Goal: Task Accomplishment & Management: Use online tool/utility

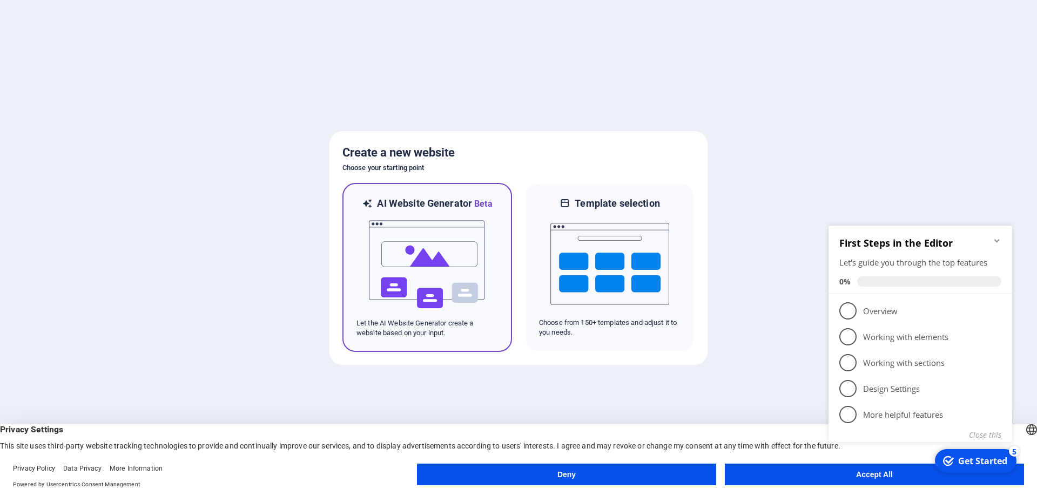
click at [468, 219] on img at bounding box center [427, 265] width 119 height 108
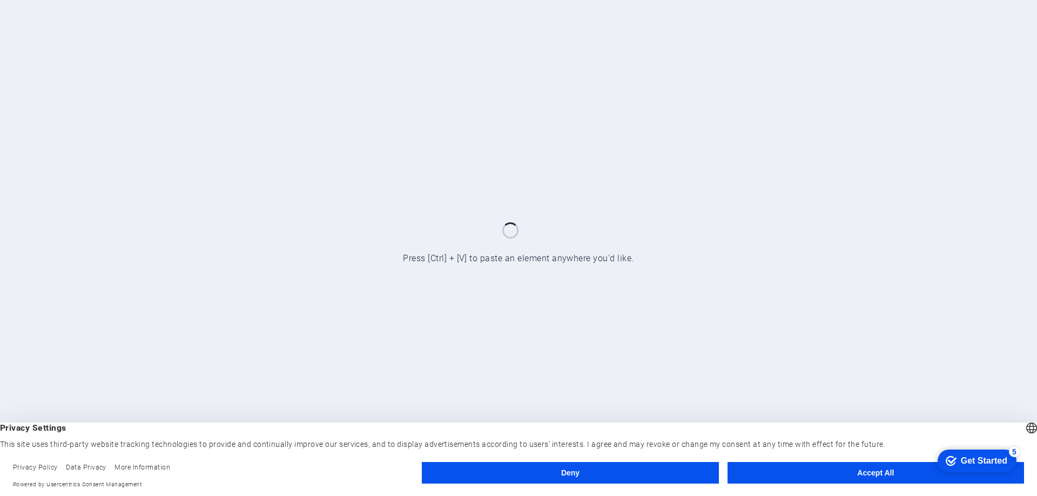
click at [862, 468] on button "Accept All" at bounding box center [875, 473] width 296 height 22
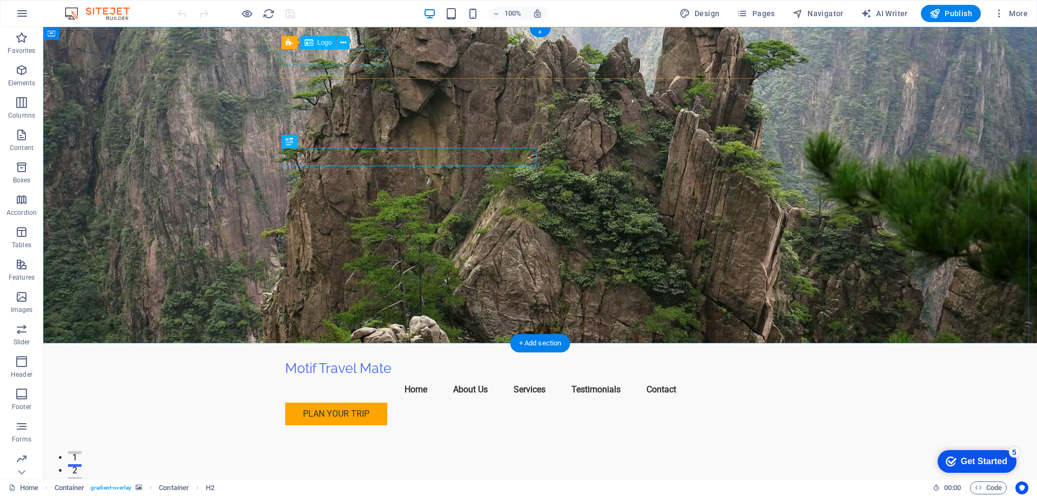
click at [339, 361] on div "Motif Travel Mate" at bounding box center [540, 369] width 510 height 16
click at [333, 361] on div "Motif Travel Mate" at bounding box center [540, 369] width 510 height 16
select select "px"
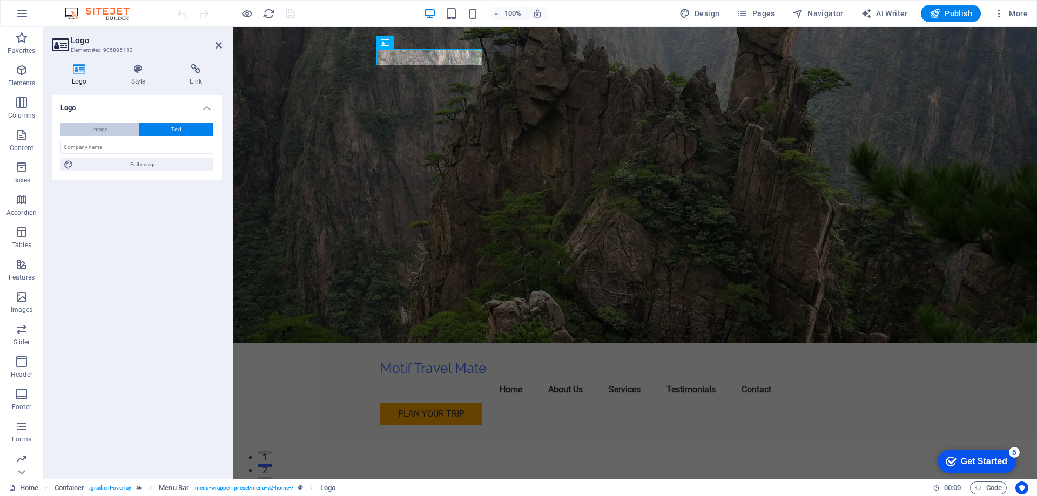
click at [108, 131] on button "Image" at bounding box center [99, 129] width 78 height 13
select select "DISABLED_OPTION_VALUE"
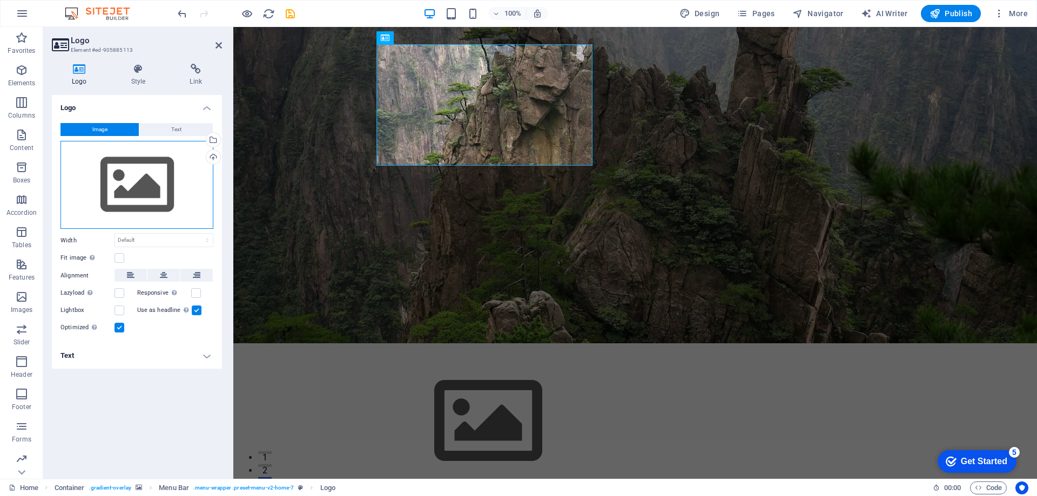
click at [147, 172] on div "Drag files here, click to choose files or select files from Files or our free s…" at bounding box center [136, 185] width 153 height 89
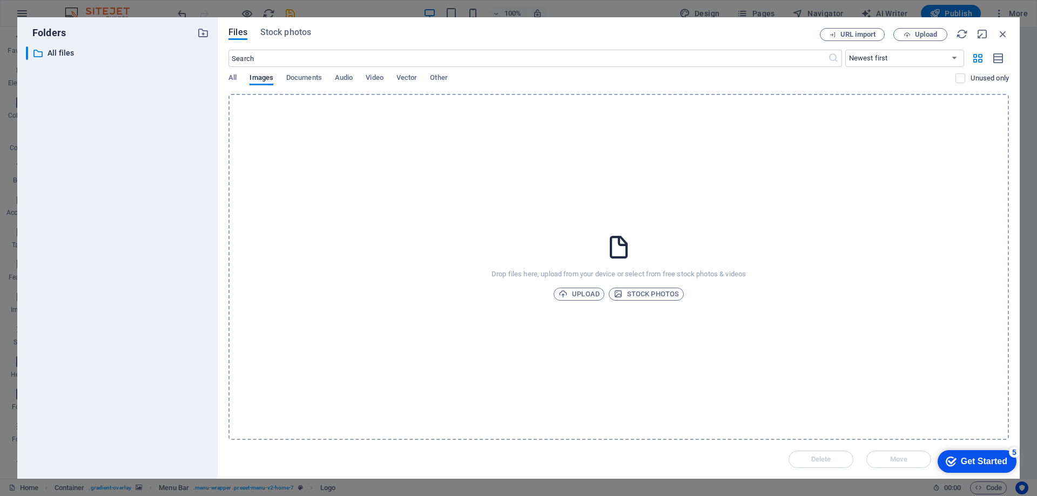
click at [147, 172] on div "​ All files All files" at bounding box center [117, 258] width 183 height 424
click at [585, 293] on span "Upload" at bounding box center [578, 294] width 41 height 13
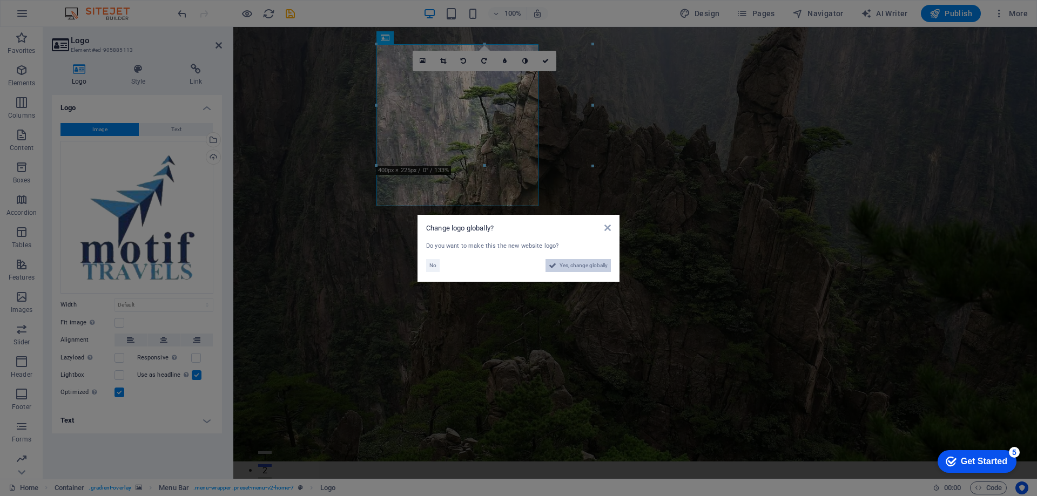
click at [586, 265] on span "Yes, change globally" at bounding box center [583, 265] width 48 height 13
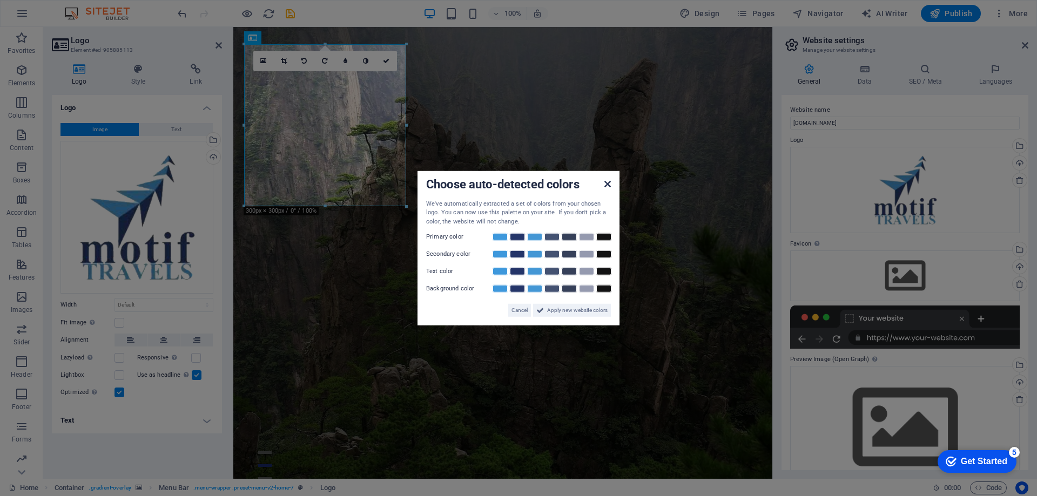
click at [610, 187] on icon at bounding box center [607, 183] width 6 height 9
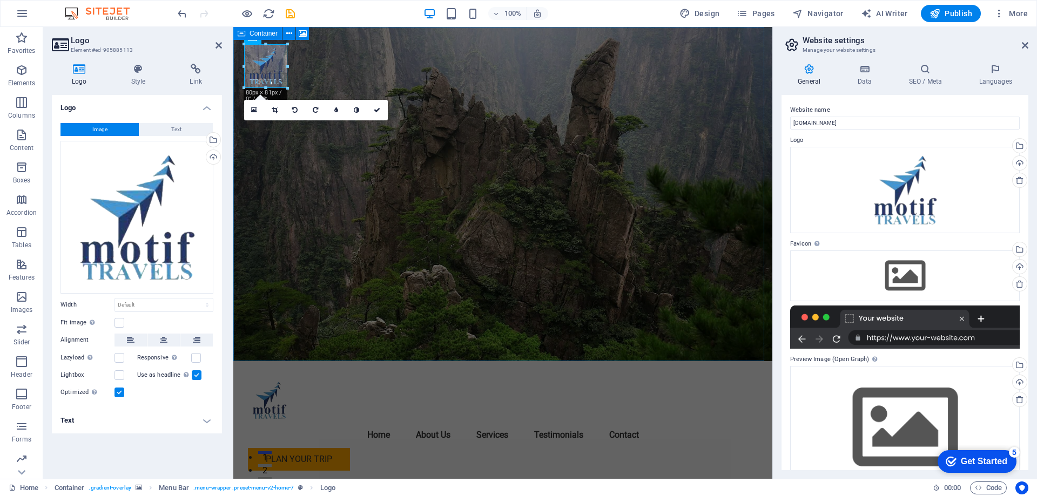
drag, startPoint x: 404, startPoint y: 207, endPoint x: 286, endPoint y: 57, distance: 190.3
type input "80"
select select "px"
click at [379, 113] on icon at bounding box center [377, 110] width 6 height 6
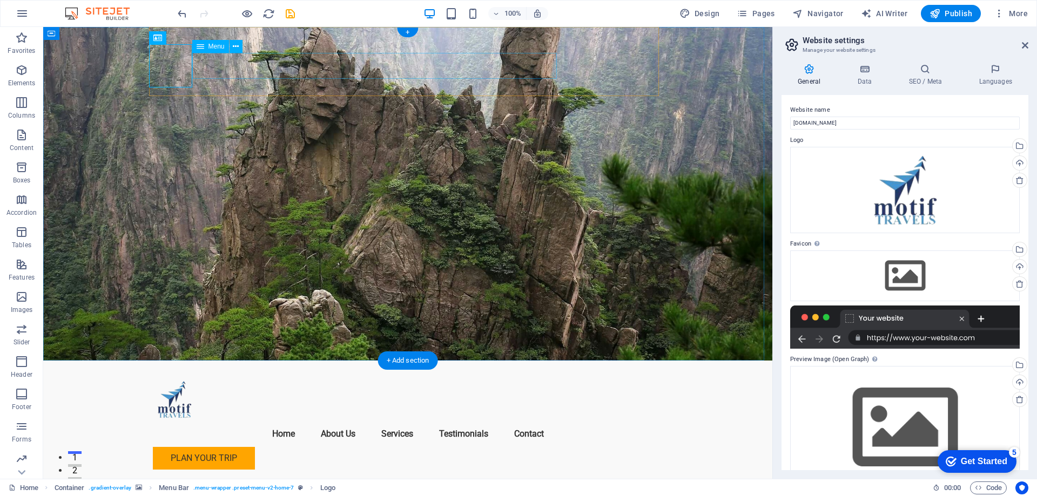
click at [207, 421] on nav "Home About Us Services Testimonials Contact" at bounding box center [408, 434] width 510 height 26
click at [179, 378] on div at bounding box center [408, 399] width 510 height 43
click at [182, 378] on div at bounding box center [408, 399] width 510 height 43
click at [184, 38] on div "Logo" at bounding box center [186, 37] width 36 height 13
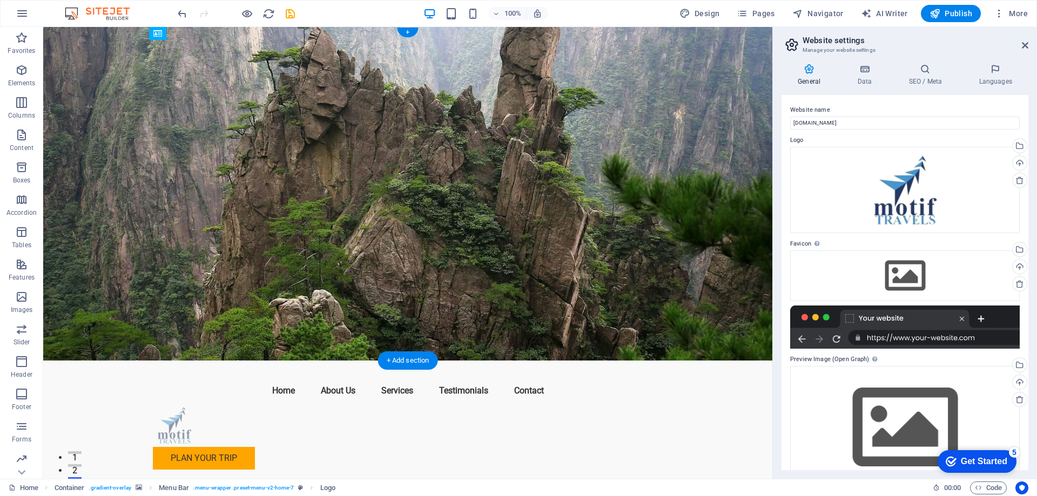
drag, startPoint x: 174, startPoint y: 59, endPoint x: 192, endPoint y: 61, distance: 17.9
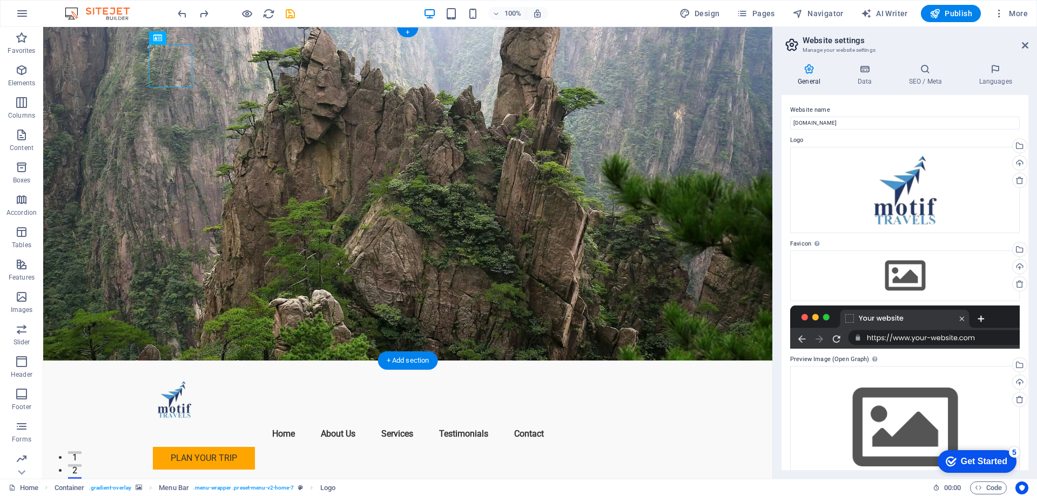
click at [525, 206] on figure at bounding box center [407, 194] width 729 height 334
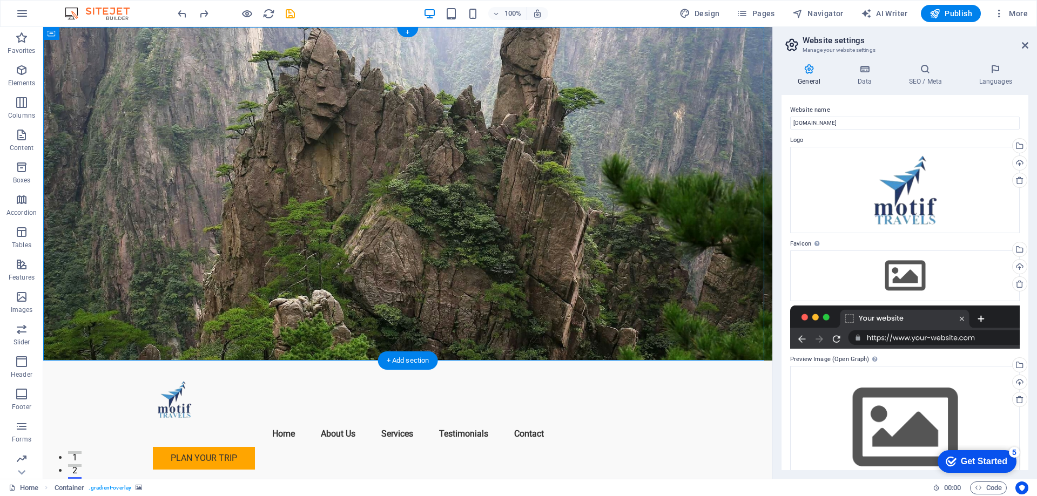
click at [602, 207] on figure at bounding box center [407, 194] width 729 height 334
click at [543, 199] on figure at bounding box center [407, 194] width 729 height 334
click at [94, 308] on figure at bounding box center [407, 194] width 729 height 334
click at [1023, 49] on icon at bounding box center [1024, 45] width 6 height 9
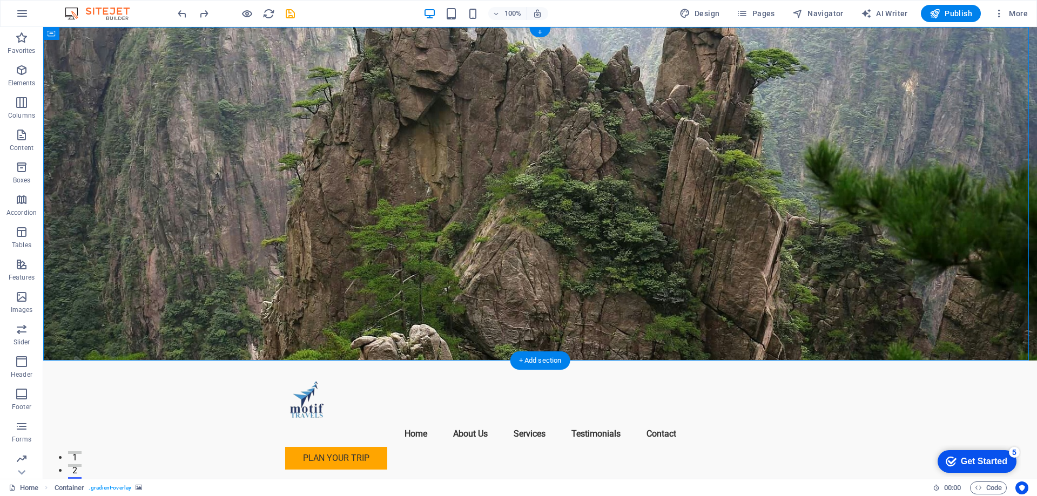
click at [163, 178] on figure at bounding box center [539, 194] width 993 height 334
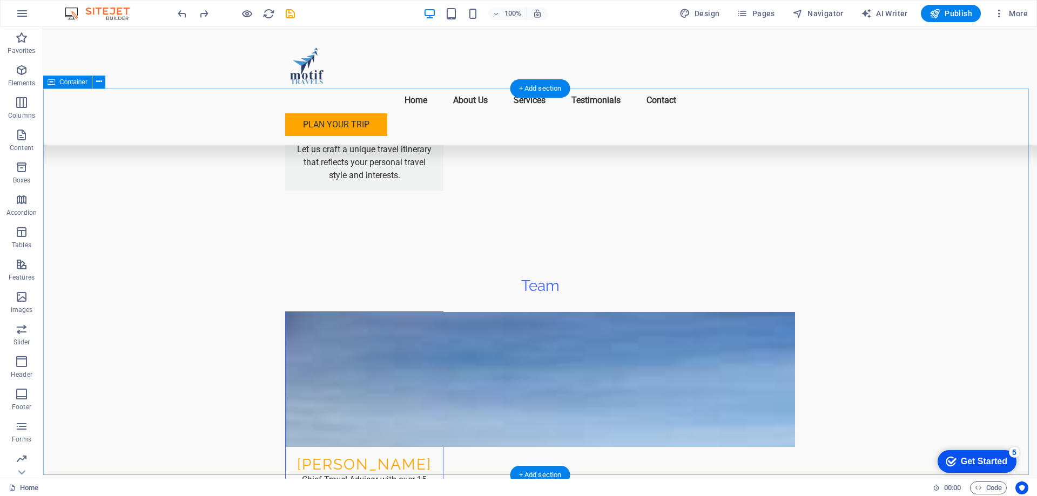
scroll to position [2269, 0]
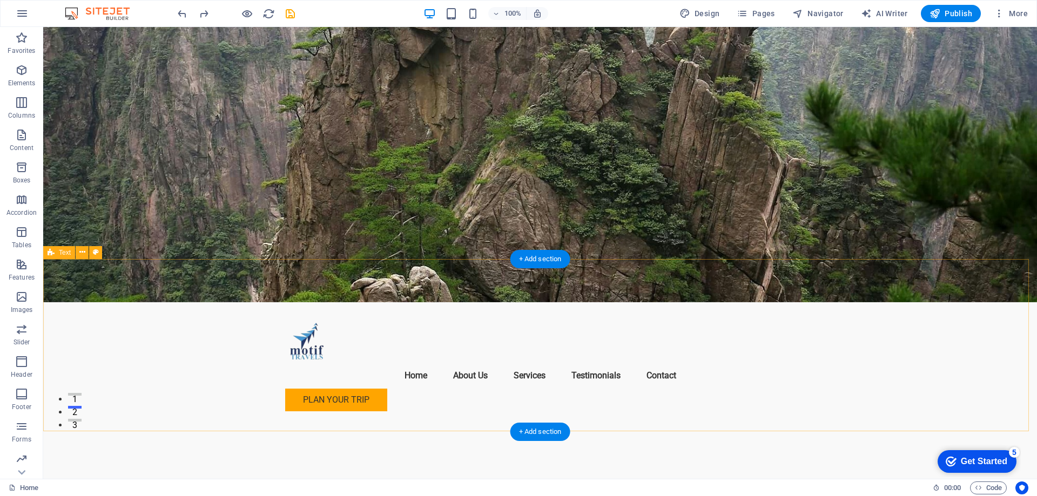
scroll to position [0, 0]
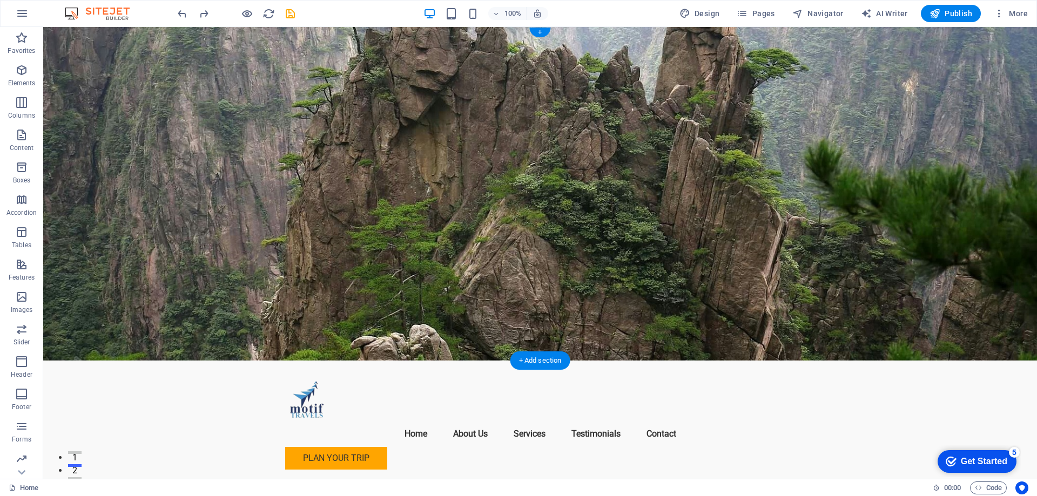
click at [912, 126] on figure at bounding box center [539, 194] width 993 height 334
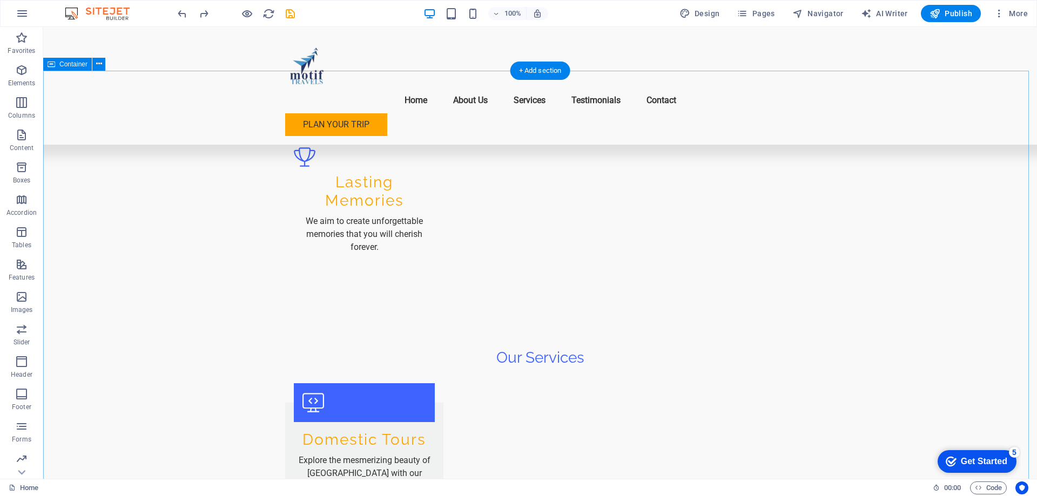
scroll to position [1134, 0]
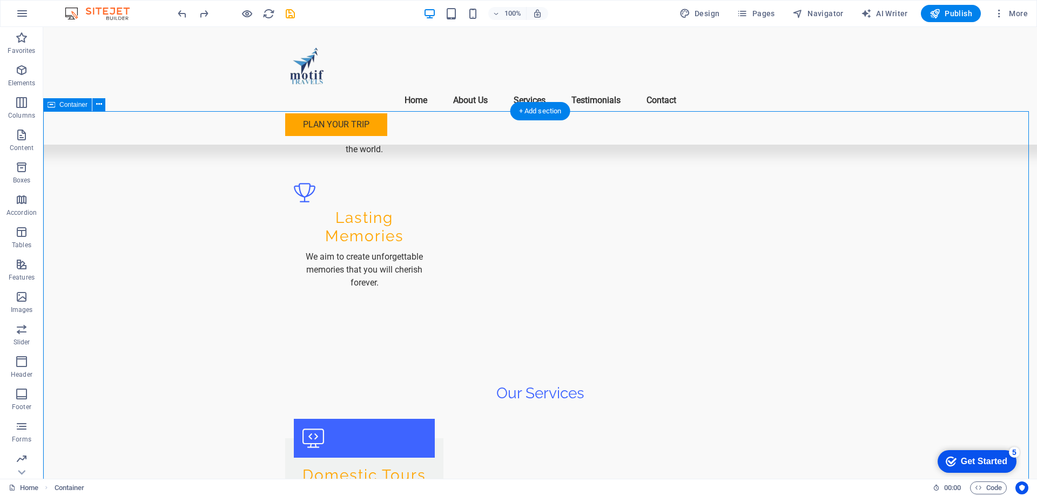
scroll to position [972, 0]
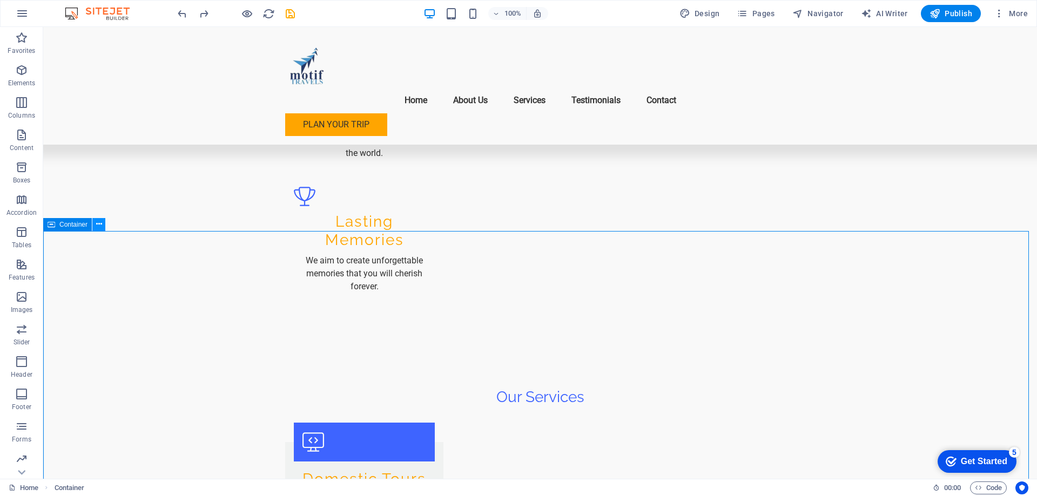
click at [96, 225] on icon at bounding box center [99, 224] width 6 height 11
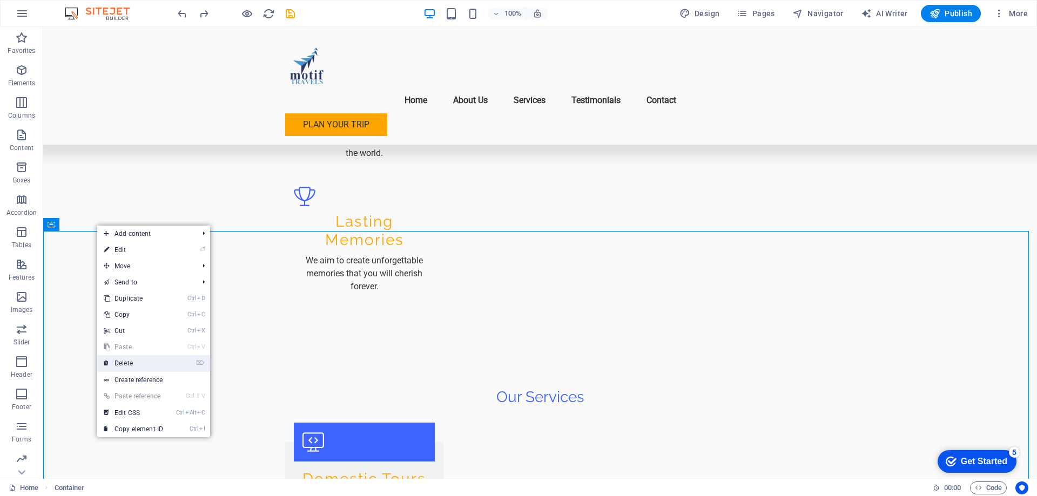
click at [149, 364] on link "⌦ Delete" at bounding box center [133, 363] width 72 height 16
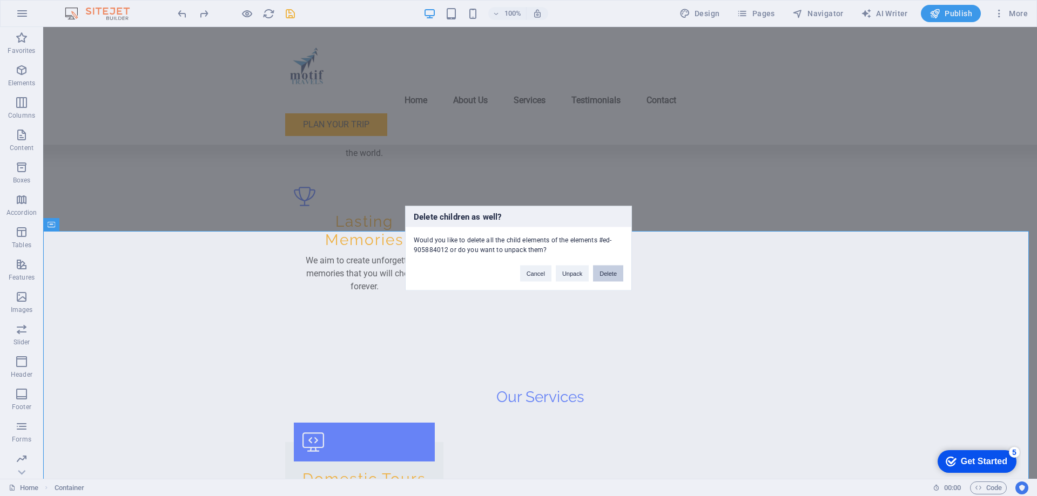
click at [604, 275] on button "Delete" at bounding box center [608, 273] width 30 height 16
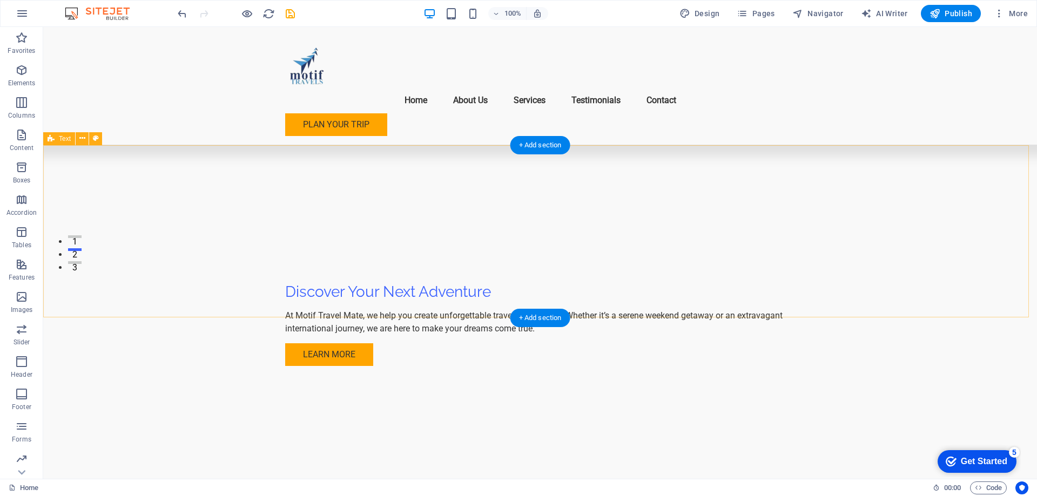
scroll to position [0, 0]
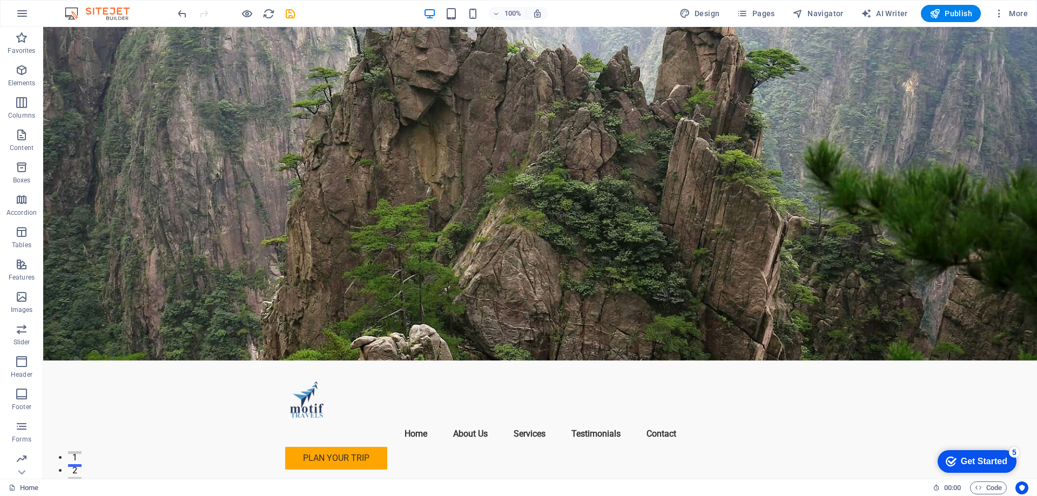
click at [982, 462] on div "Get Started" at bounding box center [983, 462] width 46 height 10
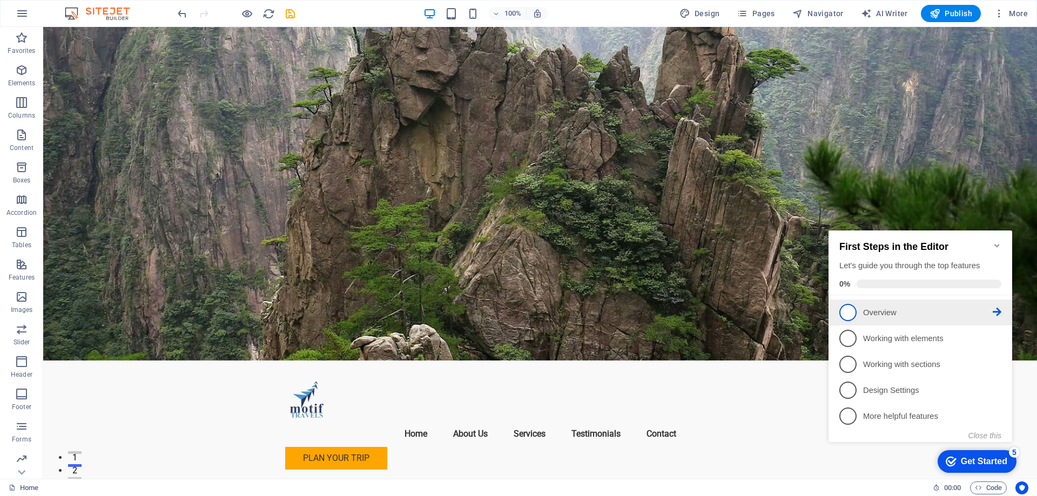
click at [882, 312] on p "Overview - incomplete" at bounding box center [928, 312] width 130 height 11
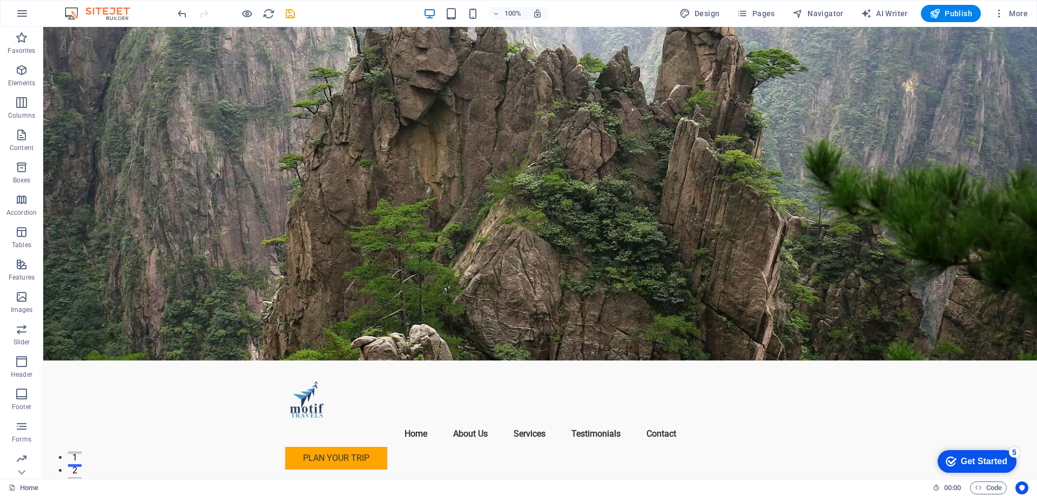
click at [964, 457] on div "Get Started" at bounding box center [983, 462] width 46 height 10
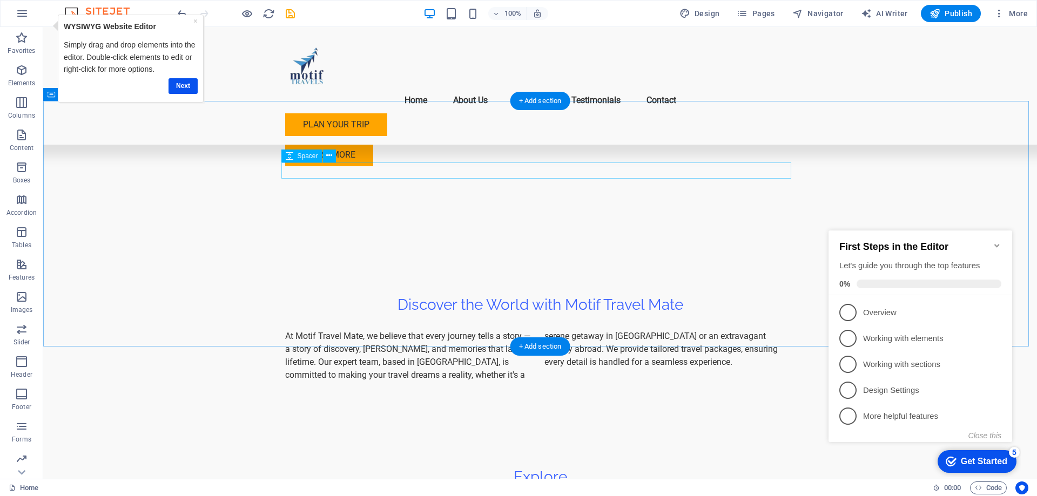
scroll to position [324, 0]
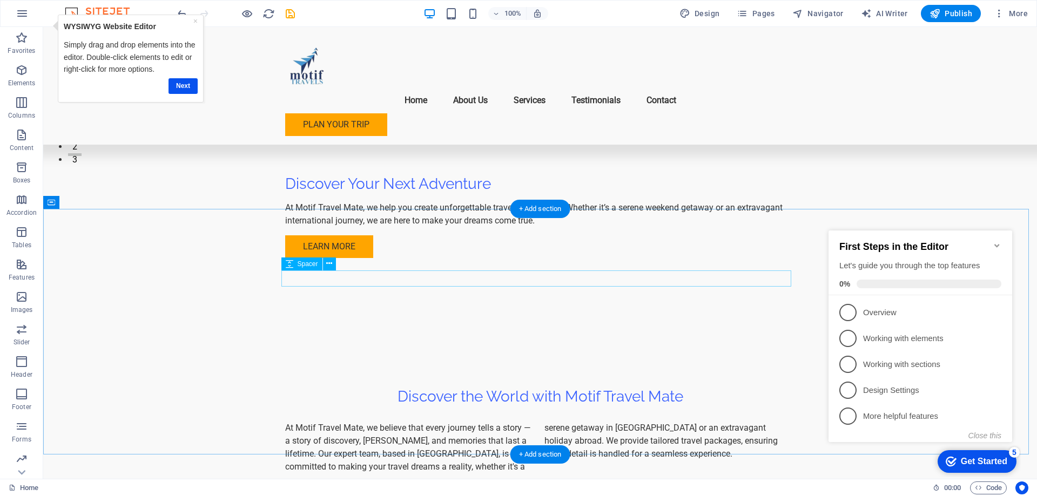
click at [331, 262] on icon at bounding box center [329, 263] width 6 height 11
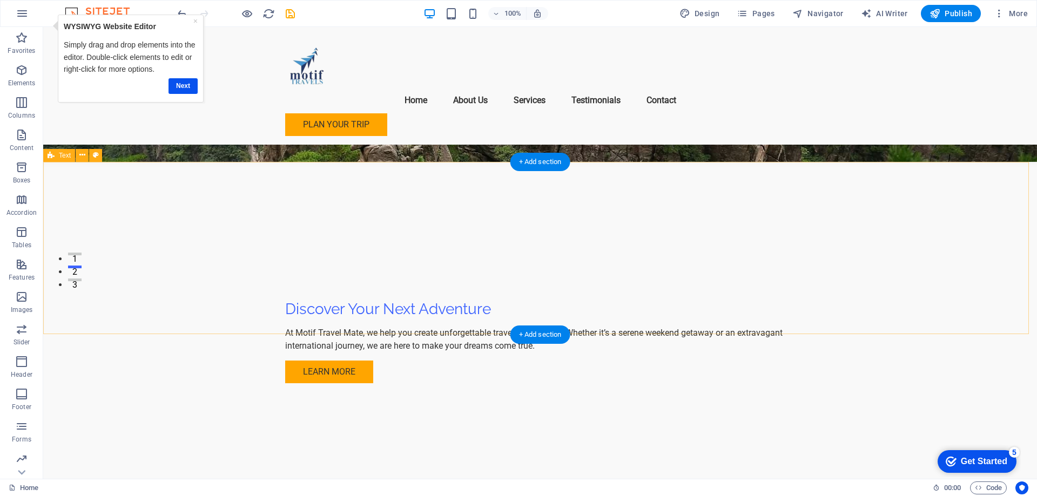
scroll to position [0, 0]
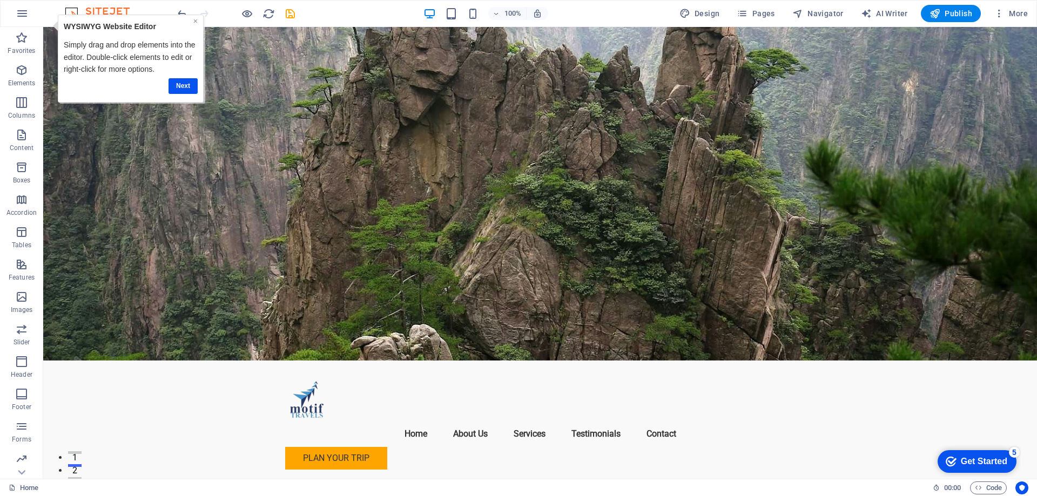
click at [195, 19] on link "×" at bounding box center [195, 21] width 4 height 9
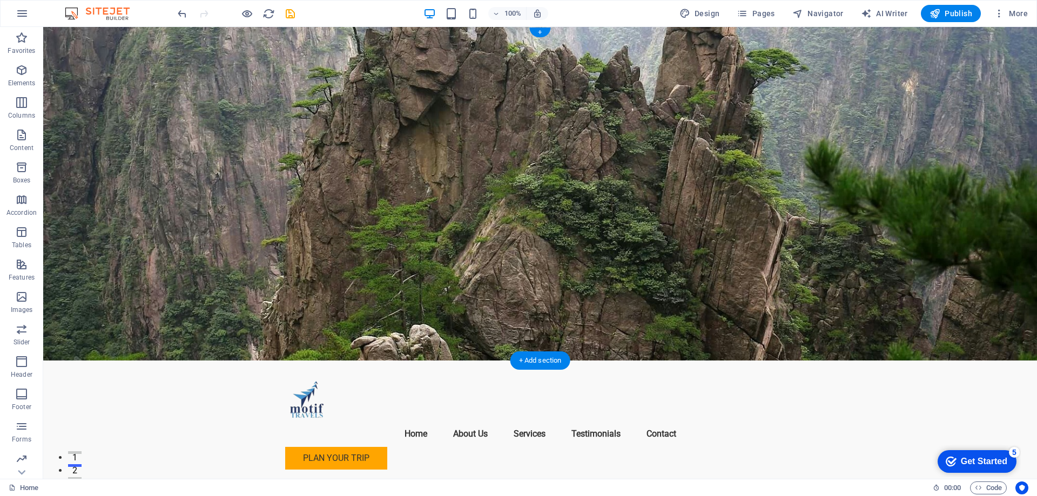
click at [892, 230] on figure at bounding box center [539, 194] width 993 height 334
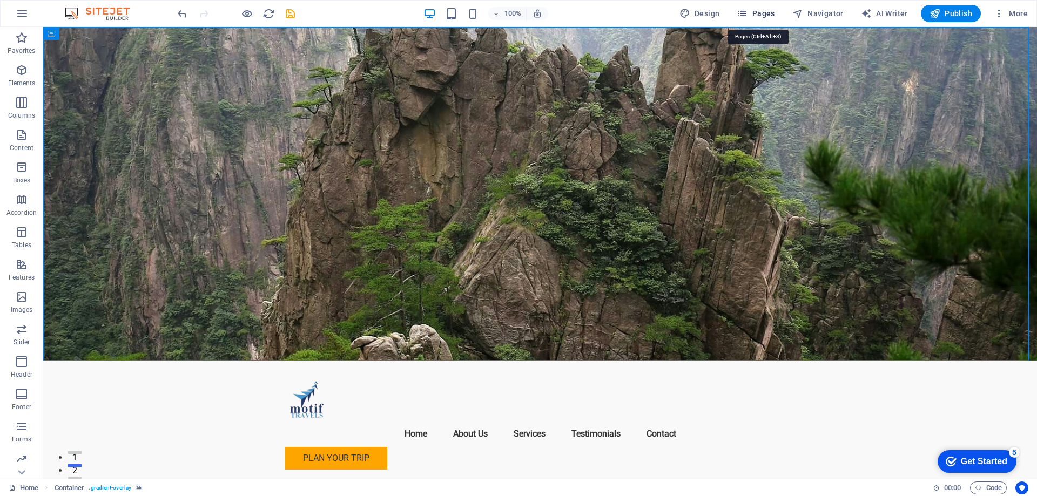
click at [759, 15] on span "Pages" at bounding box center [755, 13] width 38 height 11
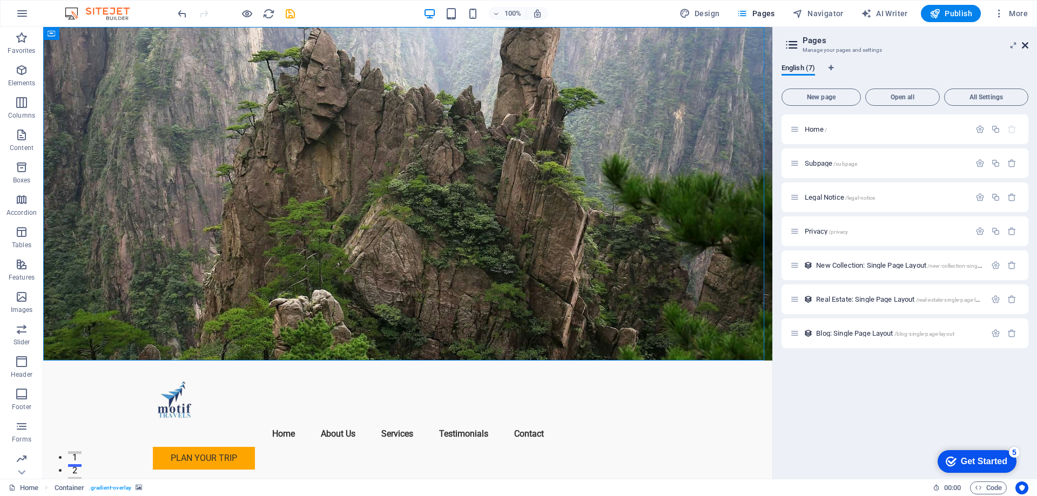
click at [1021, 45] on icon at bounding box center [1024, 45] width 6 height 9
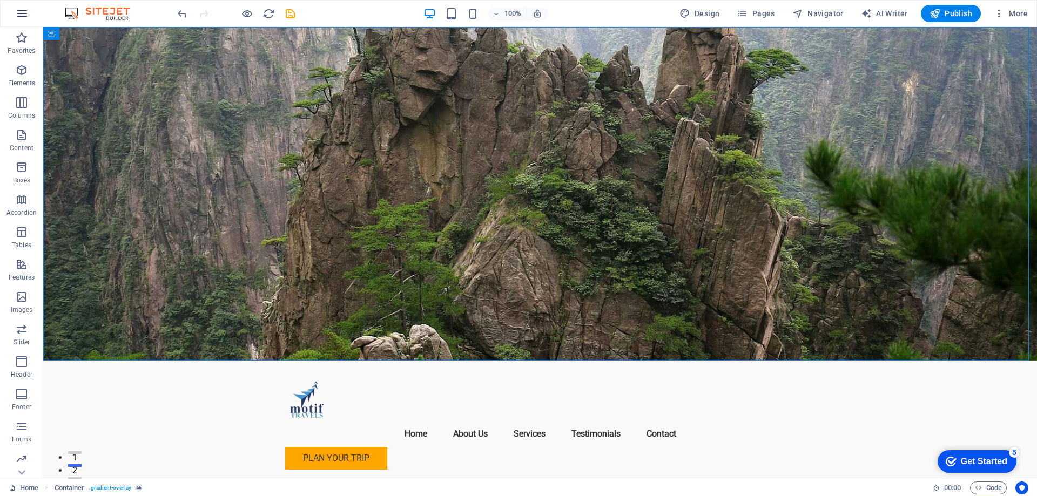
click at [25, 18] on icon "button" at bounding box center [22, 13] width 13 height 13
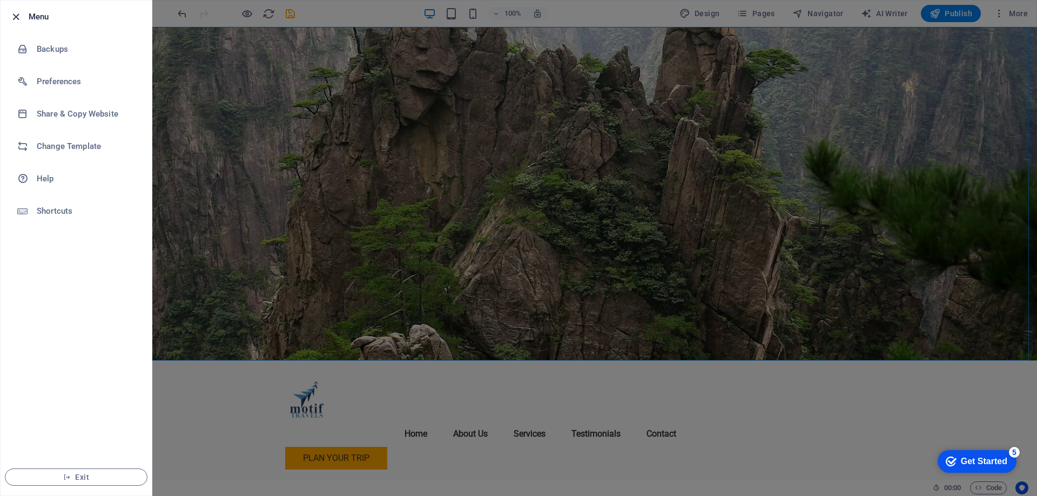
click at [20, 20] on icon "button" at bounding box center [16, 17] width 12 height 12
